Goal: Find specific page/section

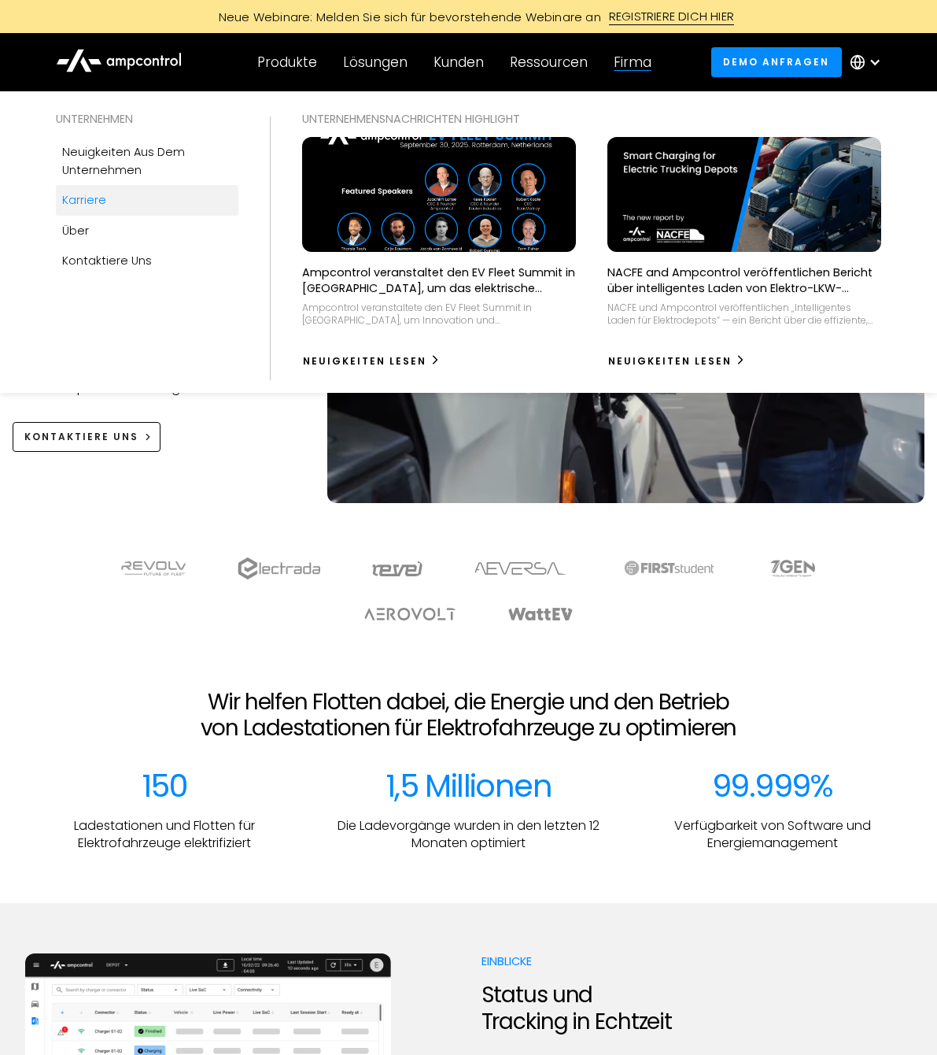
click at [76, 202] on div "Karriere" at bounding box center [84, 199] width 44 height 17
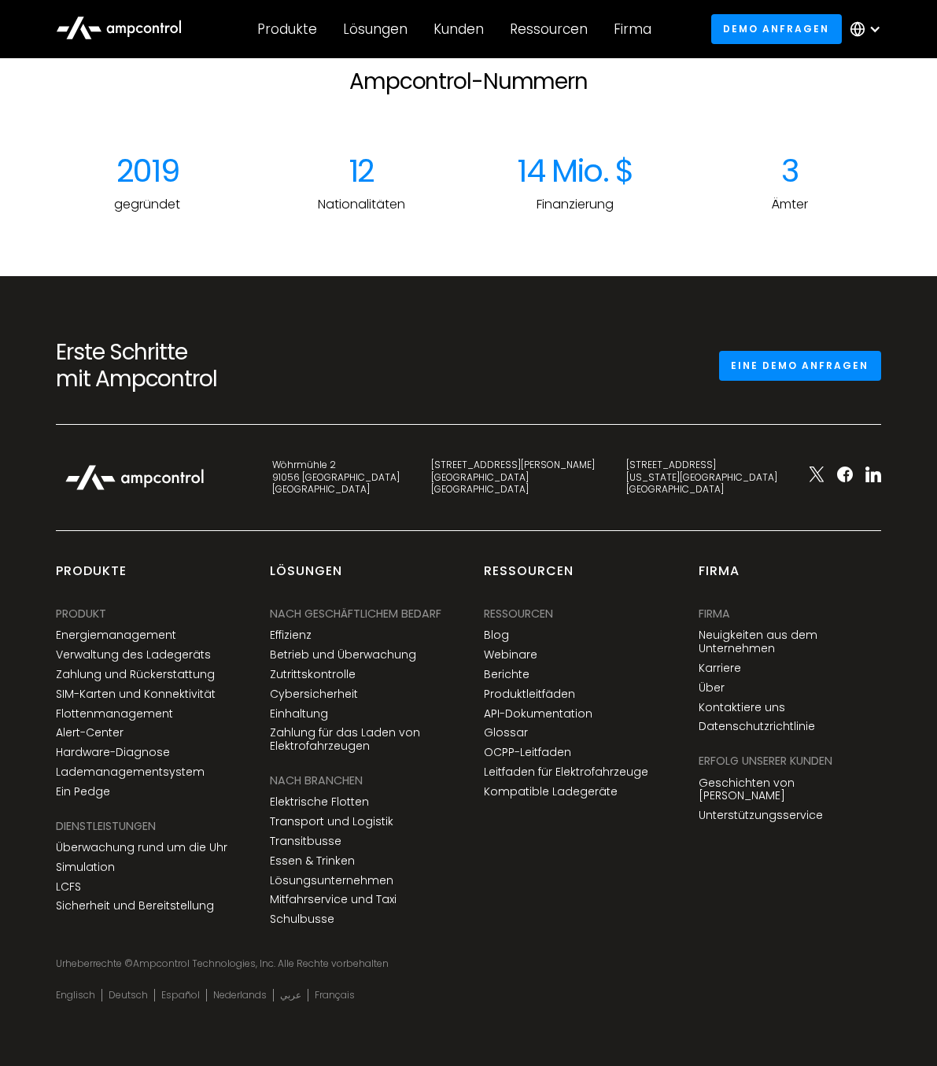
scroll to position [2143, 0]
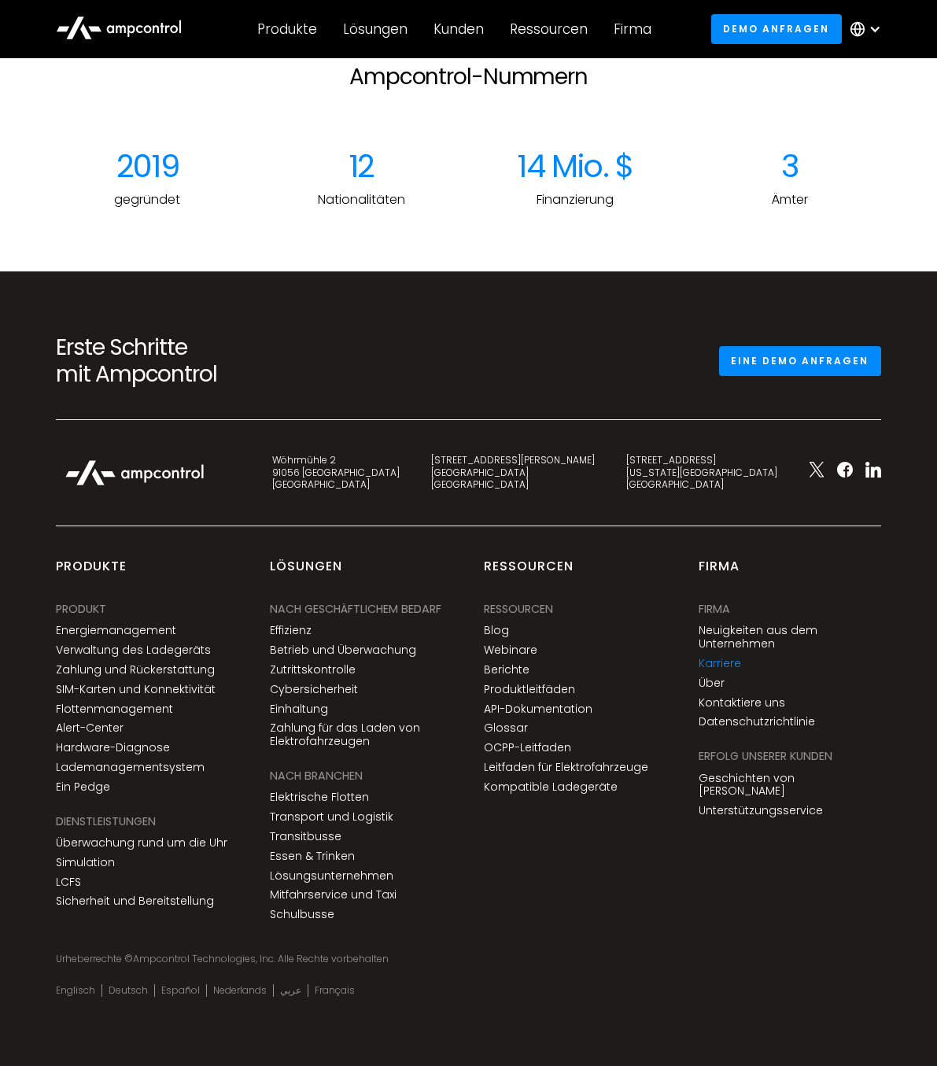
click at [733, 667] on link "Karriere" at bounding box center [720, 663] width 43 height 13
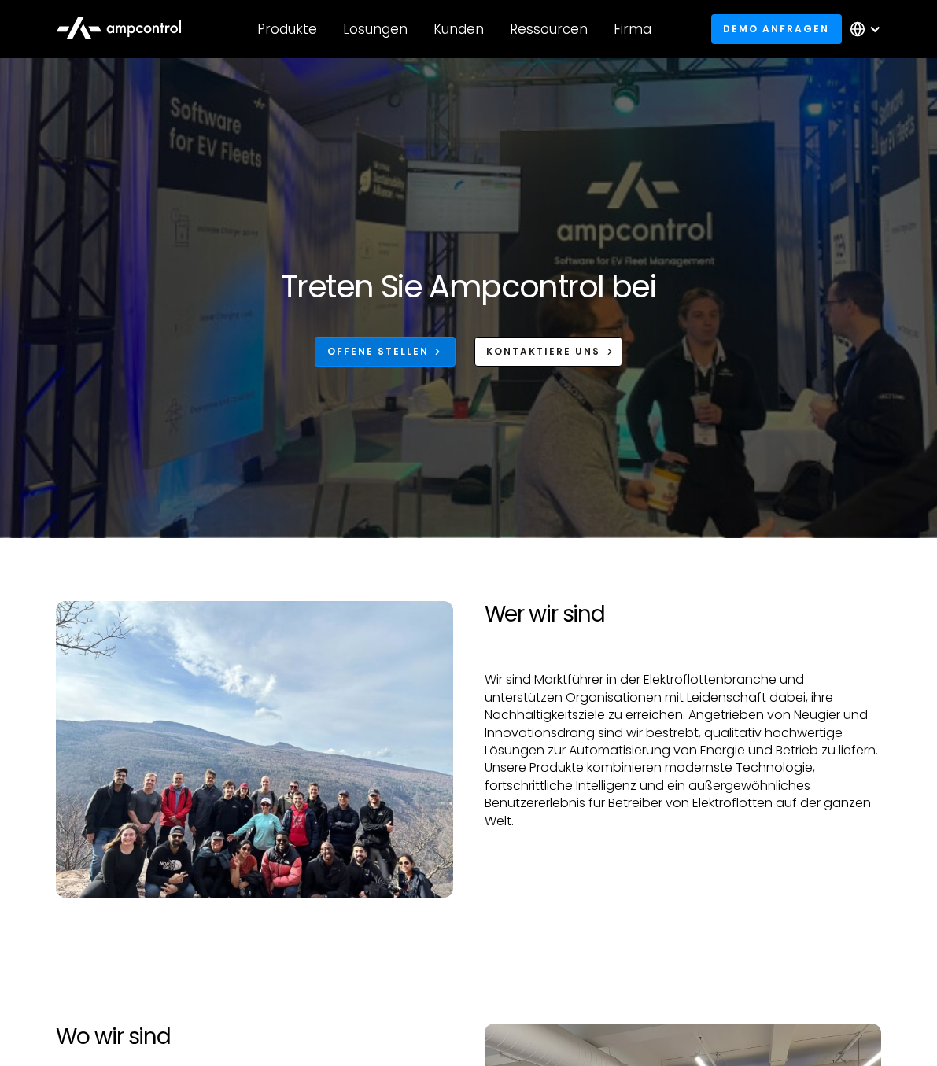
click at [414, 364] on link "Offene Stellen" at bounding box center [385, 351] width 141 height 29
